Goal: Task Accomplishment & Management: Complete application form

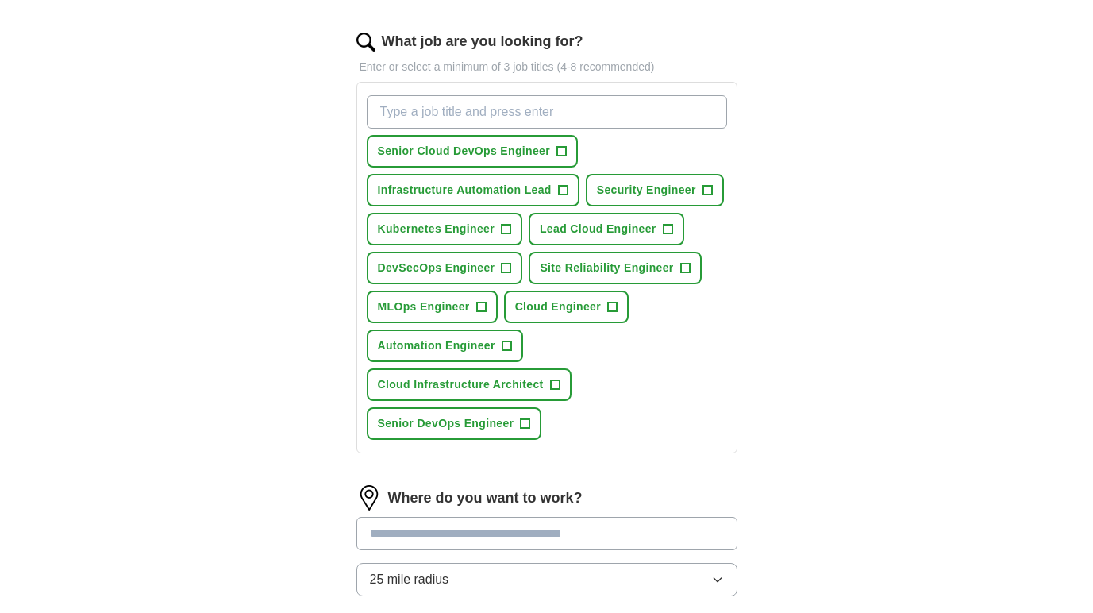
scroll to position [483, 0]
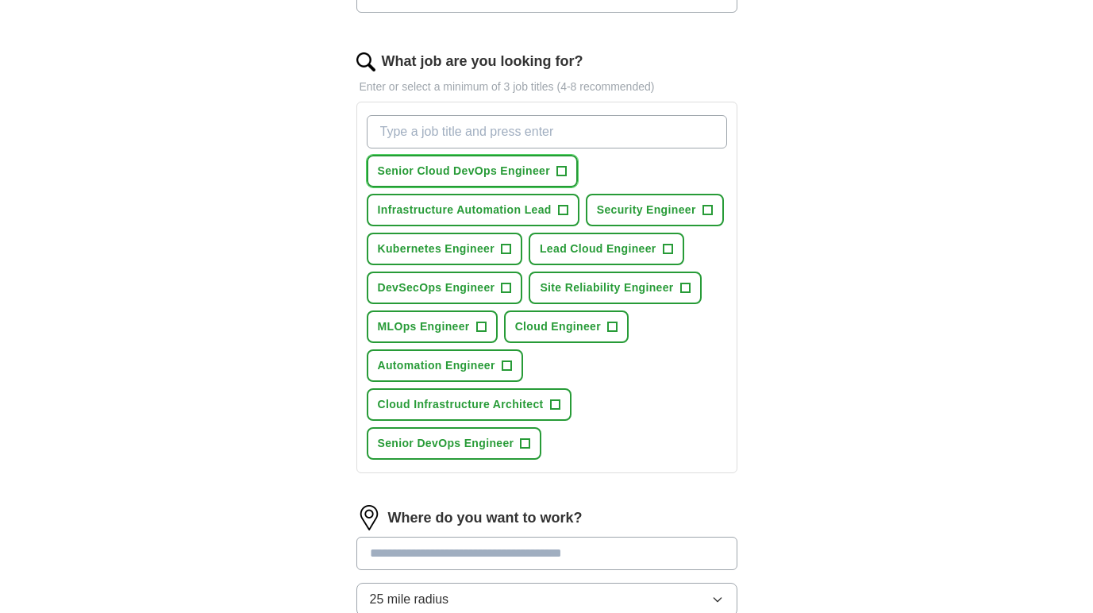
click at [522, 171] on span "Senior Cloud DevOps Engineer" at bounding box center [464, 171] width 173 height 17
click at [514, 210] on span "Infrastructure Automation Lead" at bounding box center [465, 210] width 174 height 17
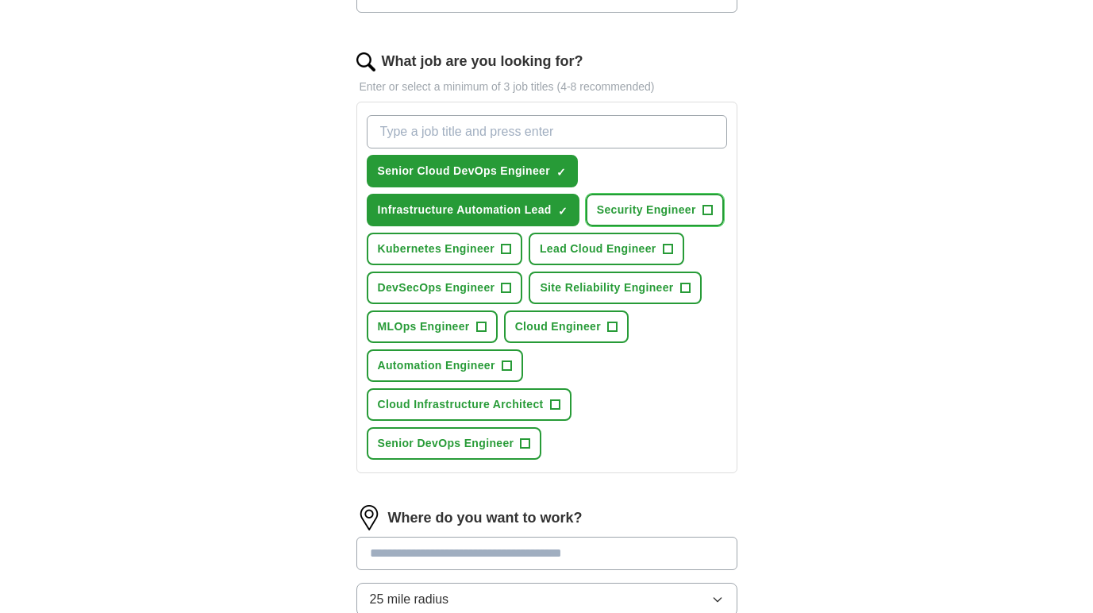
click at [644, 210] on span "Security Engineer" at bounding box center [646, 210] width 99 height 17
click at [470, 237] on button "Kubernetes Engineer +" at bounding box center [445, 249] width 156 height 33
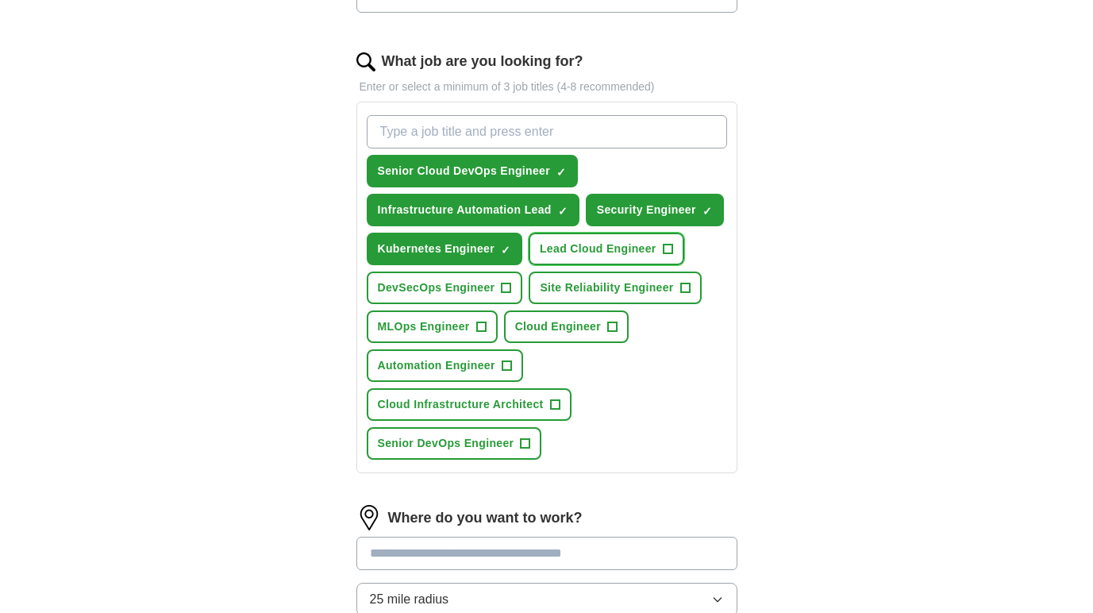
click at [581, 241] on span "Lead Cloud Engineer" at bounding box center [598, 249] width 117 height 17
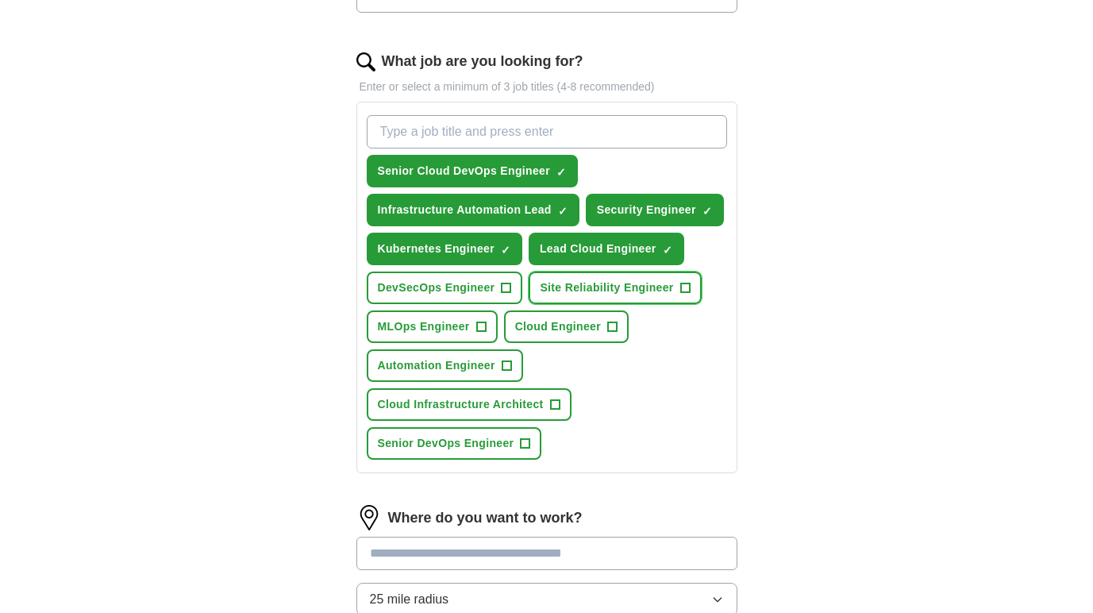
click at [569, 293] on span "Site Reliability Engineer" at bounding box center [606, 287] width 133 height 17
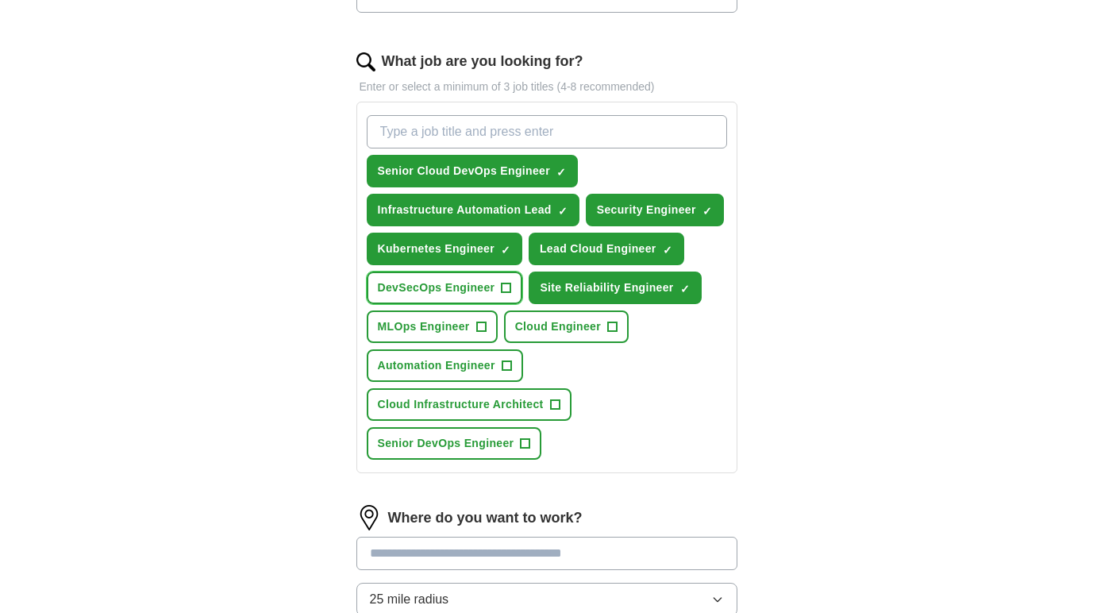
click at [480, 292] on span "DevSecOps Engineer" at bounding box center [437, 287] width 118 height 17
click at [457, 327] on span "MLOps Engineer" at bounding box center [424, 326] width 92 height 17
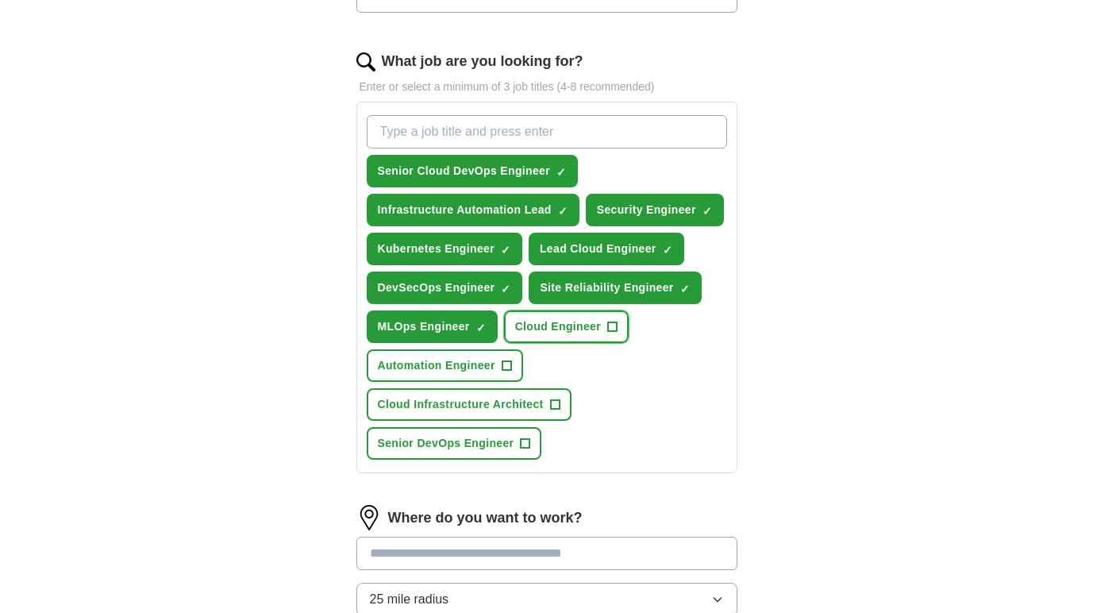
click at [549, 327] on span "Cloud Engineer" at bounding box center [558, 326] width 86 height 17
click at [469, 360] on span "Automation Engineer" at bounding box center [437, 365] width 118 height 17
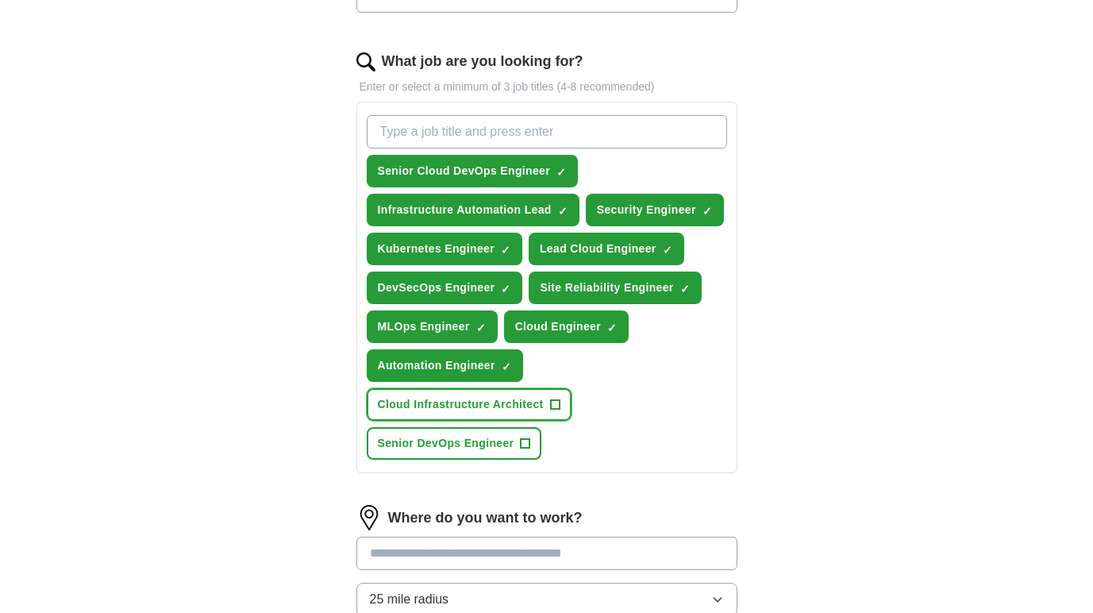
click at [473, 400] on span "Cloud Infrastructure Architect" at bounding box center [461, 404] width 166 height 17
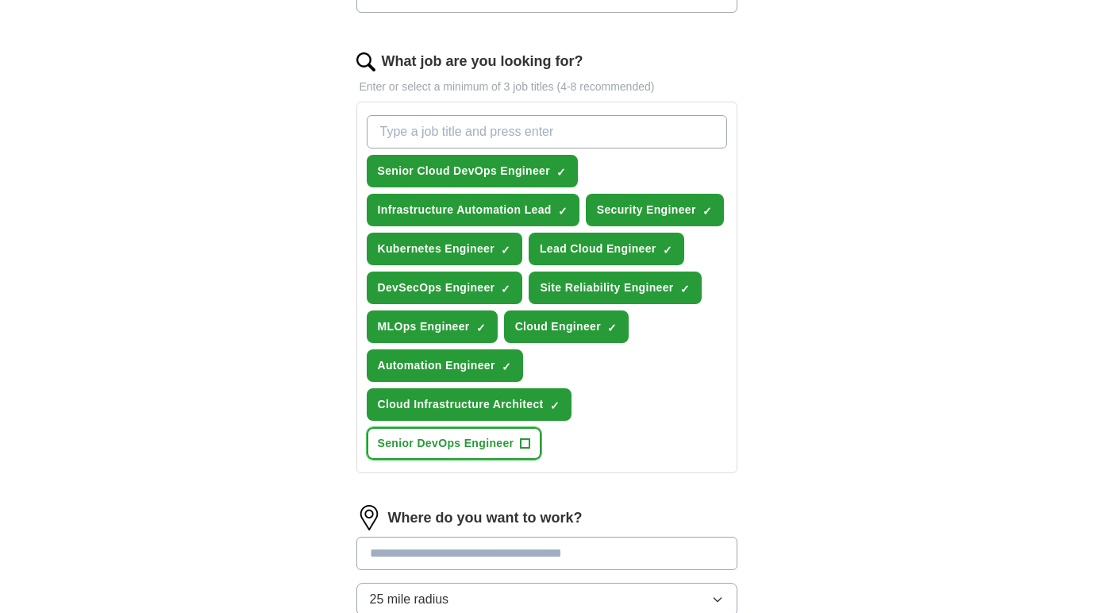
click at [475, 441] on span "Senior DevOps Engineer" at bounding box center [446, 443] width 137 height 17
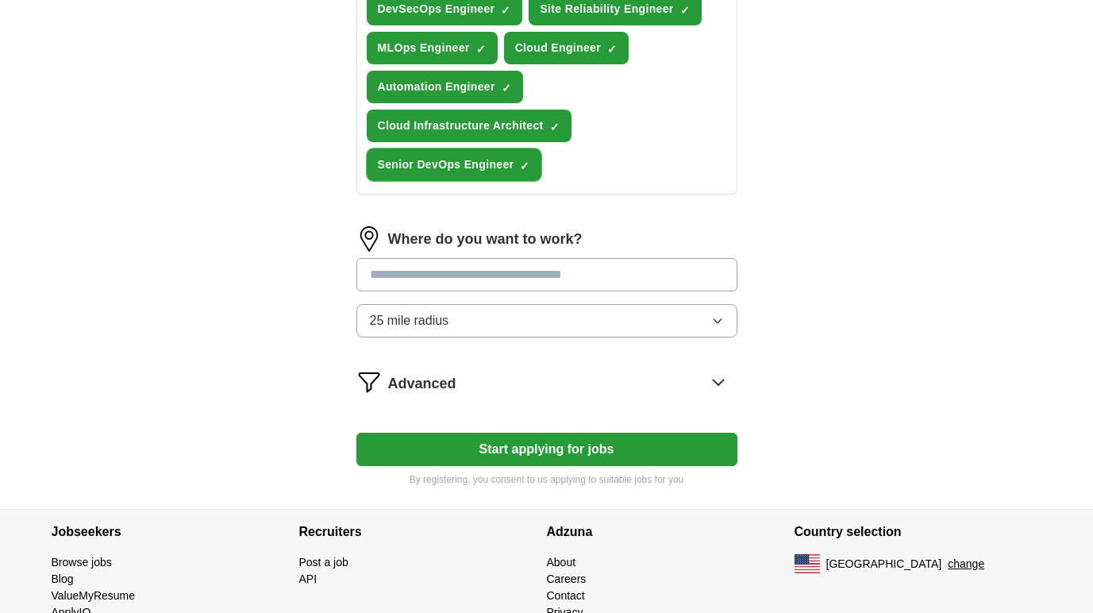
scroll to position [771, 0]
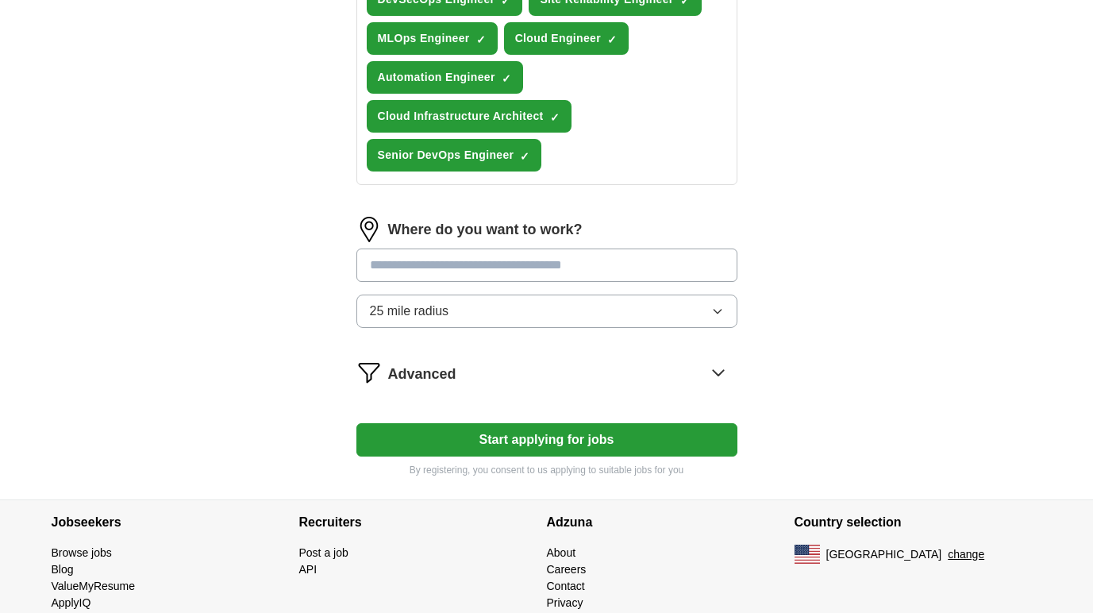
click at [527, 441] on button "Start applying for jobs" at bounding box center [546, 439] width 381 height 33
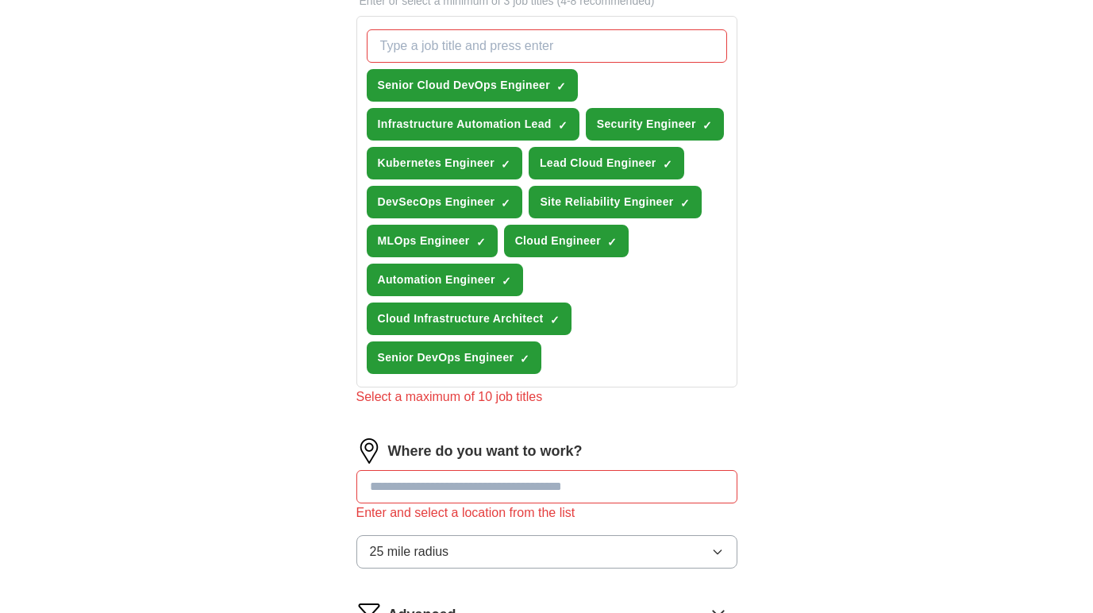
scroll to position [572, 0]
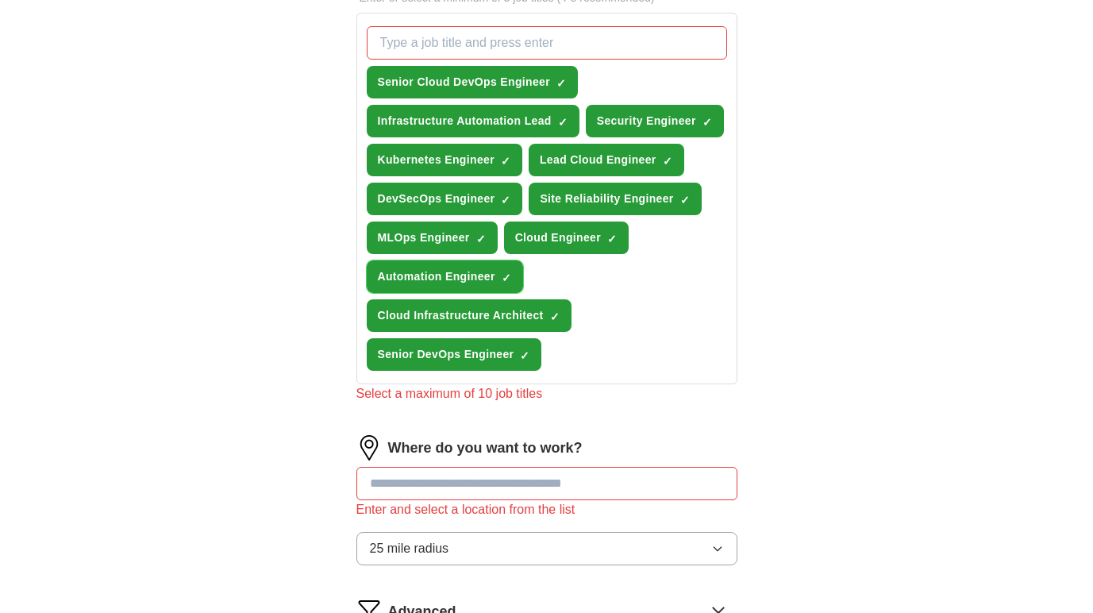
click at [474, 279] on span "Automation Engineer" at bounding box center [437, 276] width 118 height 17
click at [623, 122] on span "Security Engineer" at bounding box center [646, 121] width 99 height 17
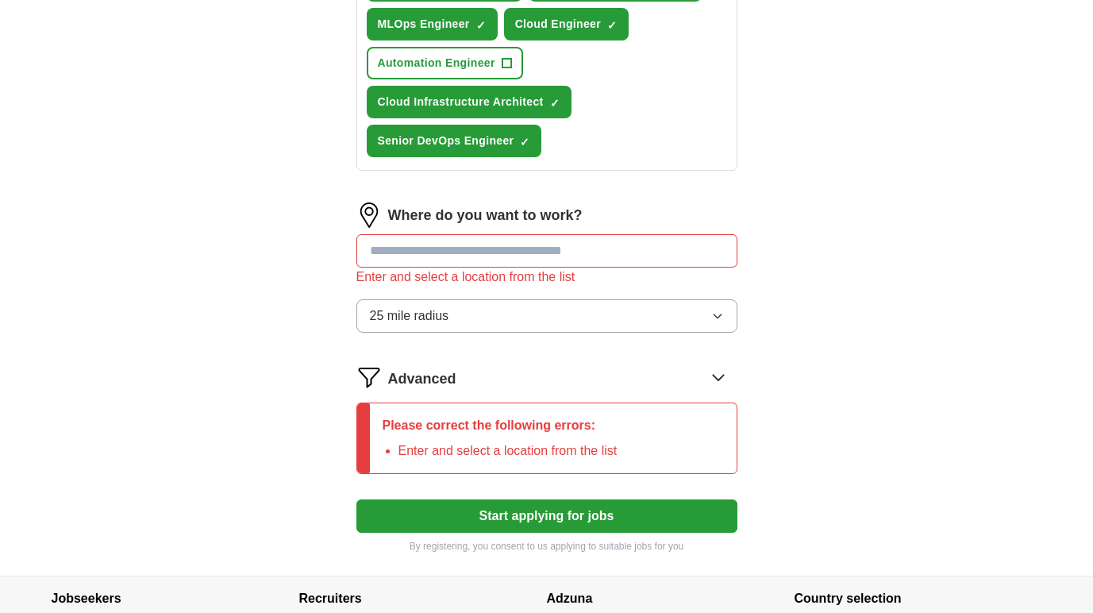
scroll to position [818, 0]
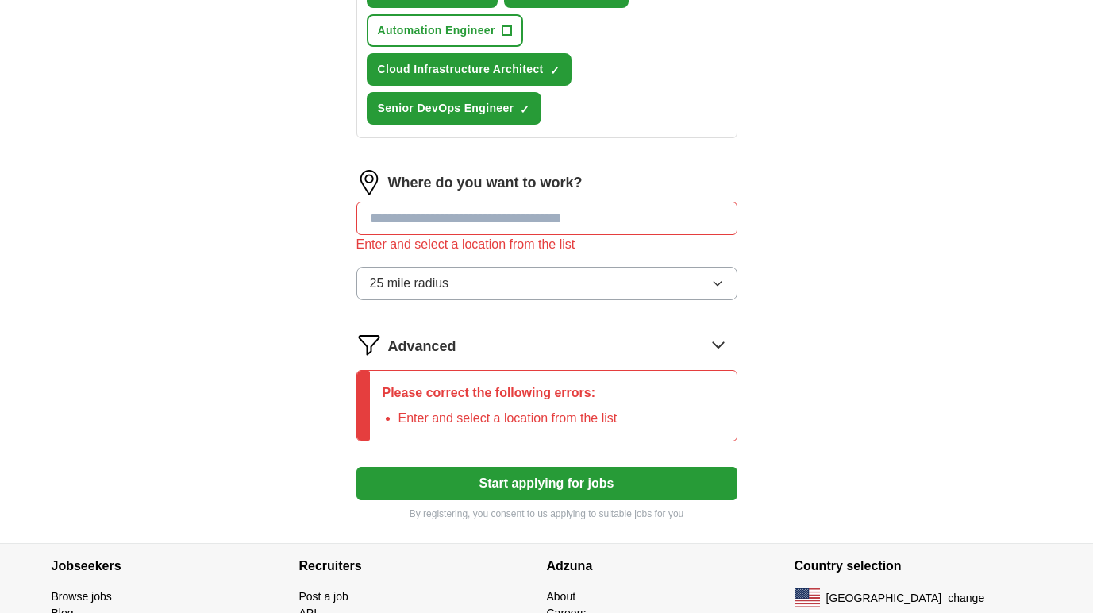
click at [518, 216] on input "text" at bounding box center [546, 218] width 381 height 33
type input "***"
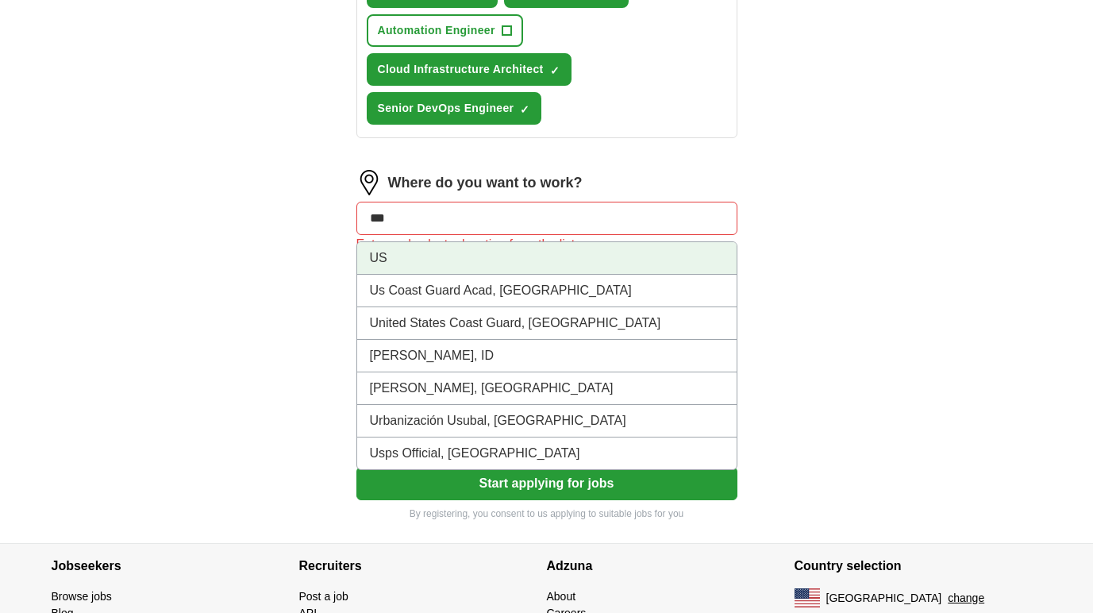
click at [467, 263] on li "US" at bounding box center [547, 258] width 380 height 33
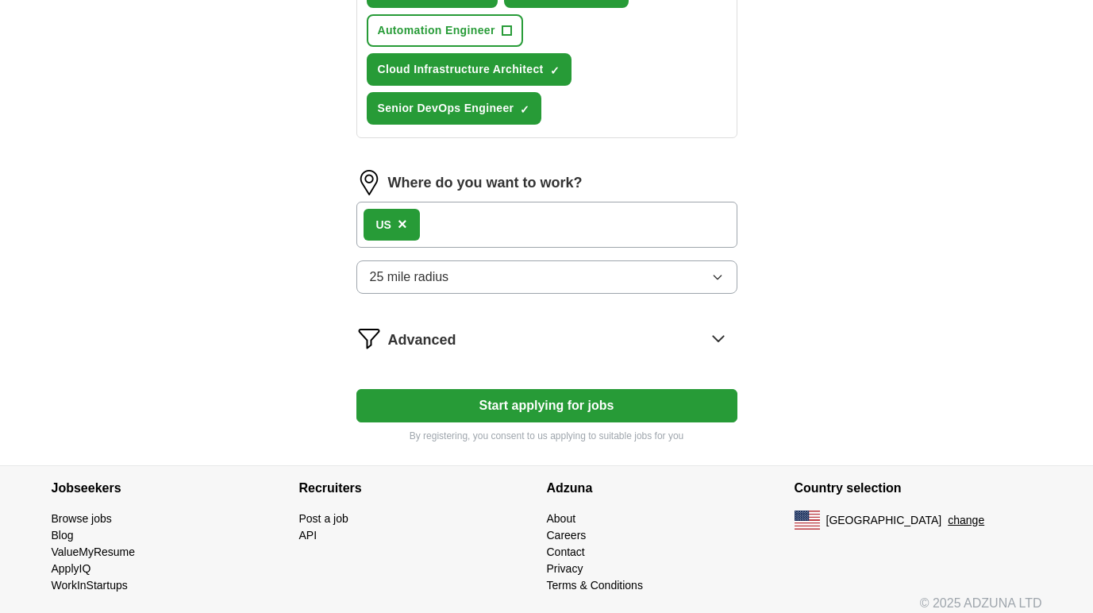
click at [453, 287] on button "25 mile radius" at bounding box center [546, 276] width 381 height 33
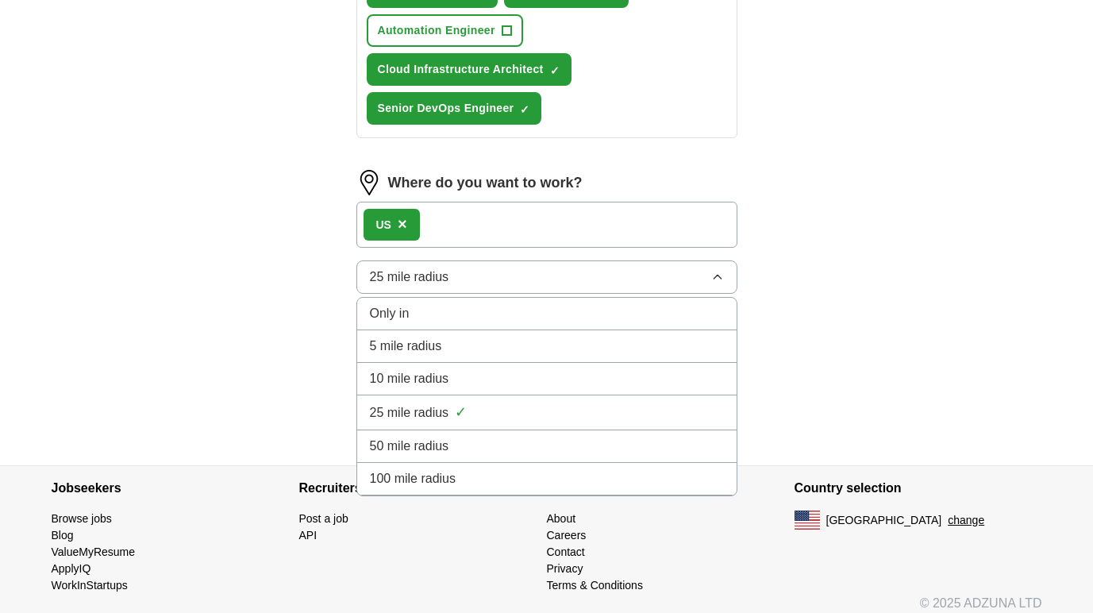
scroll to position [830, 0]
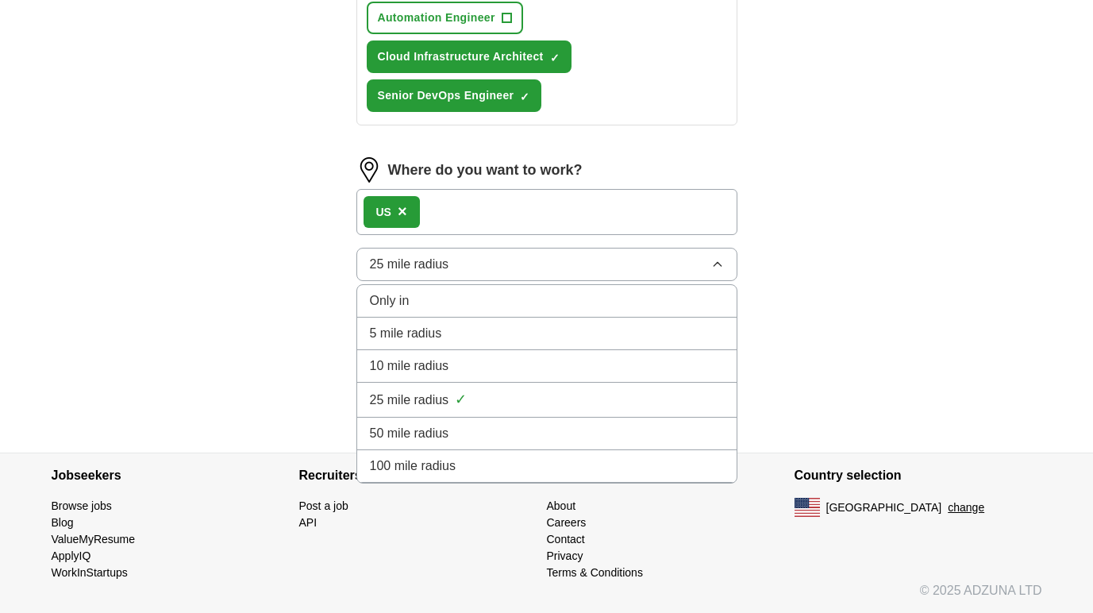
click at [454, 463] on span "100 mile radius" at bounding box center [413, 466] width 87 height 19
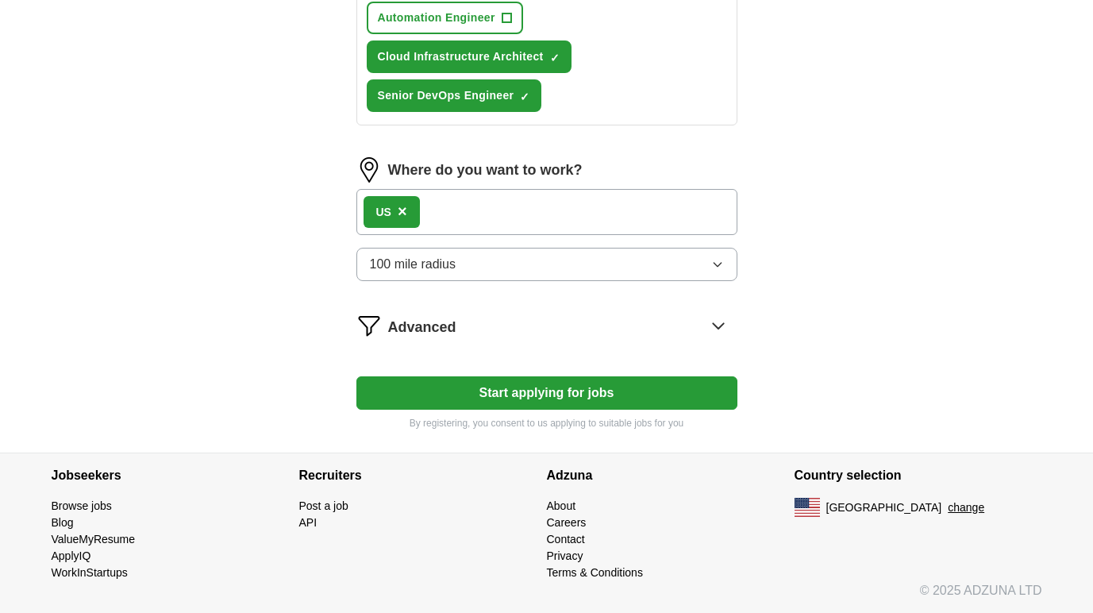
click at [494, 395] on button "Start applying for jobs" at bounding box center [546, 392] width 381 height 33
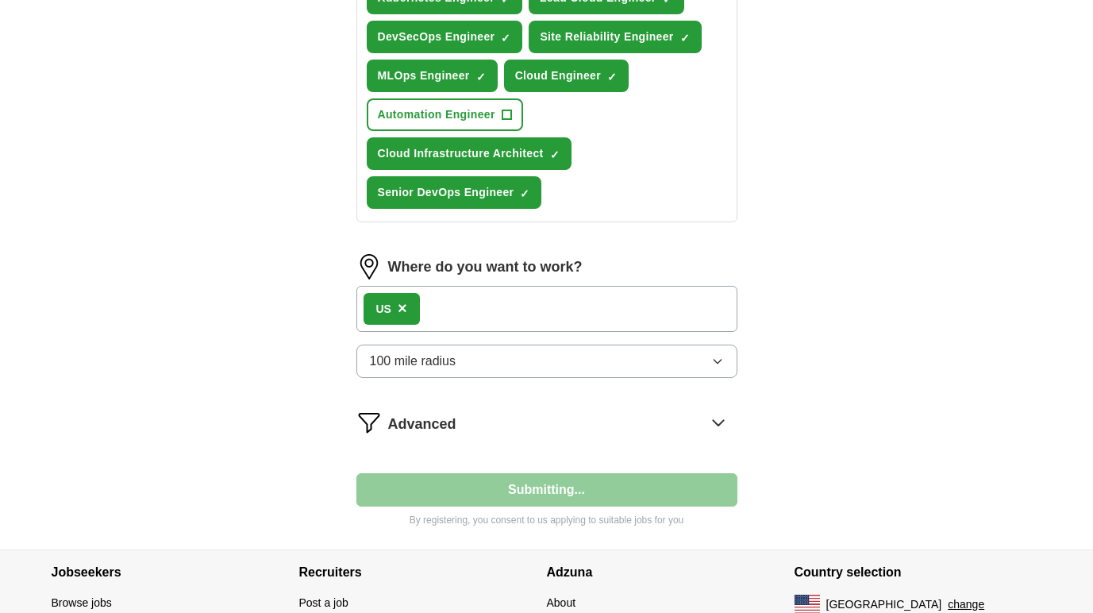
select select "**"
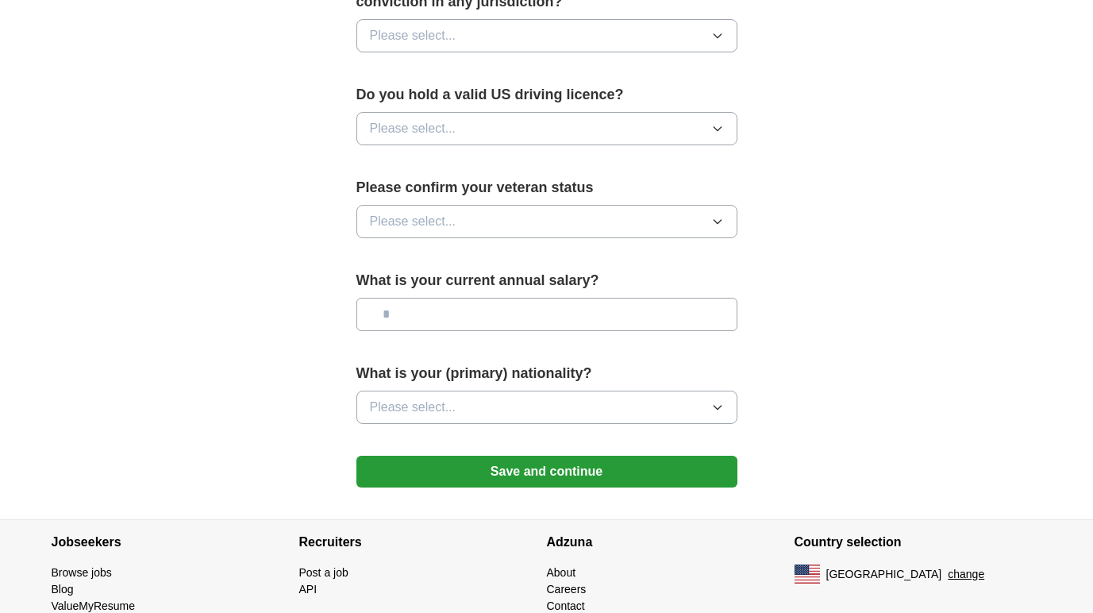
scroll to position [980, 0]
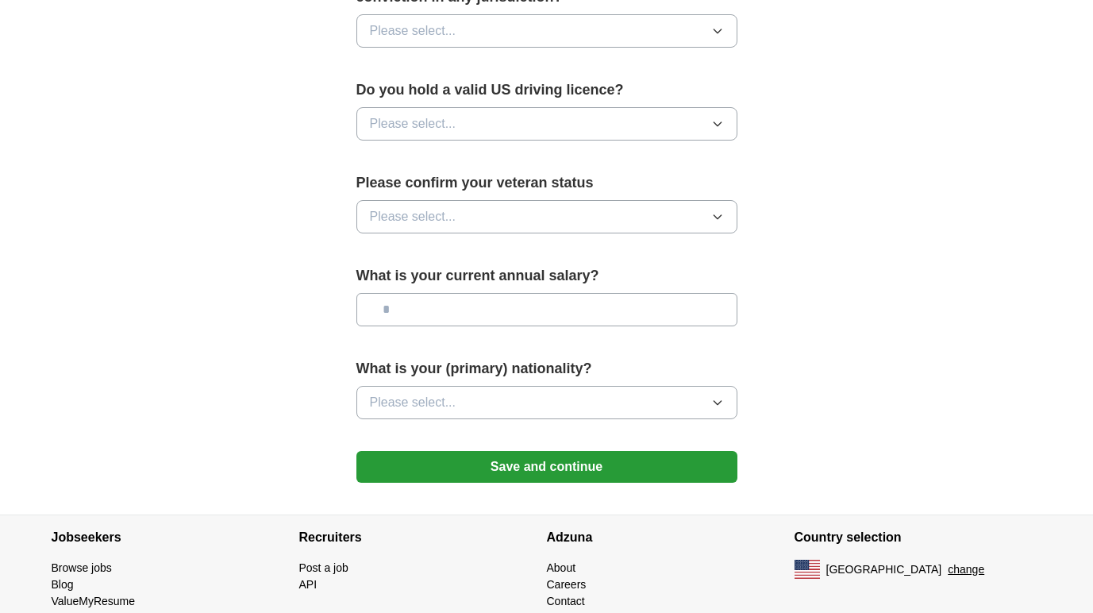
click at [645, 452] on button "Save and continue" at bounding box center [546, 467] width 381 height 32
